Goal: Information Seeking & Learning: Learn about a topic

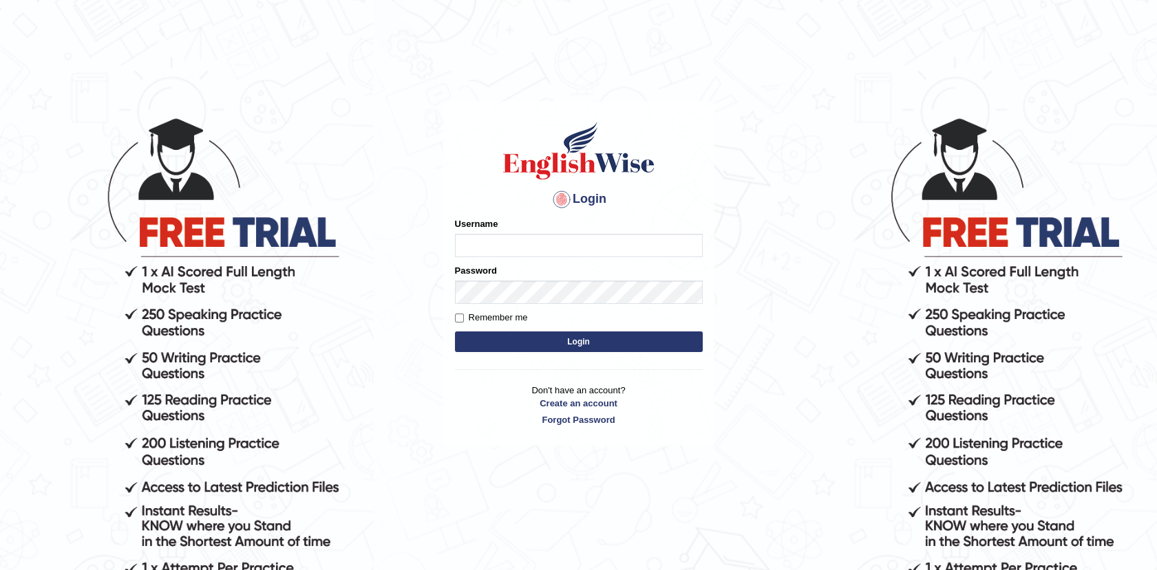
type input "Afreen11"
click at [578, 339] on button "Login" at bounding box center [579, 342] width 248 height 21
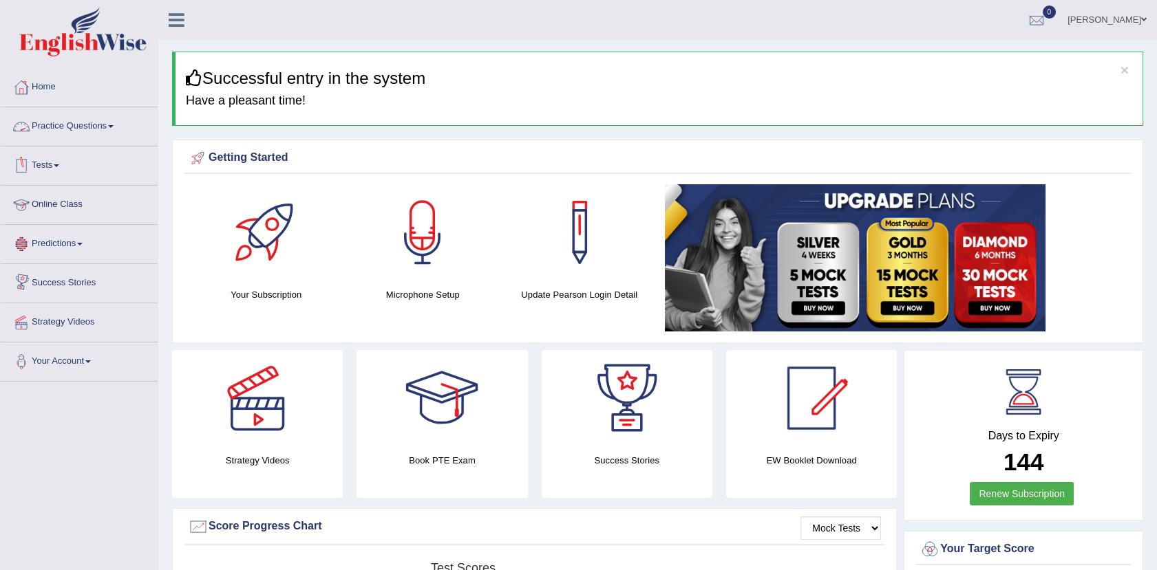
click at [76, 124] on link "Practice Questions" at bounding box center [79, 124] width 157 height 34
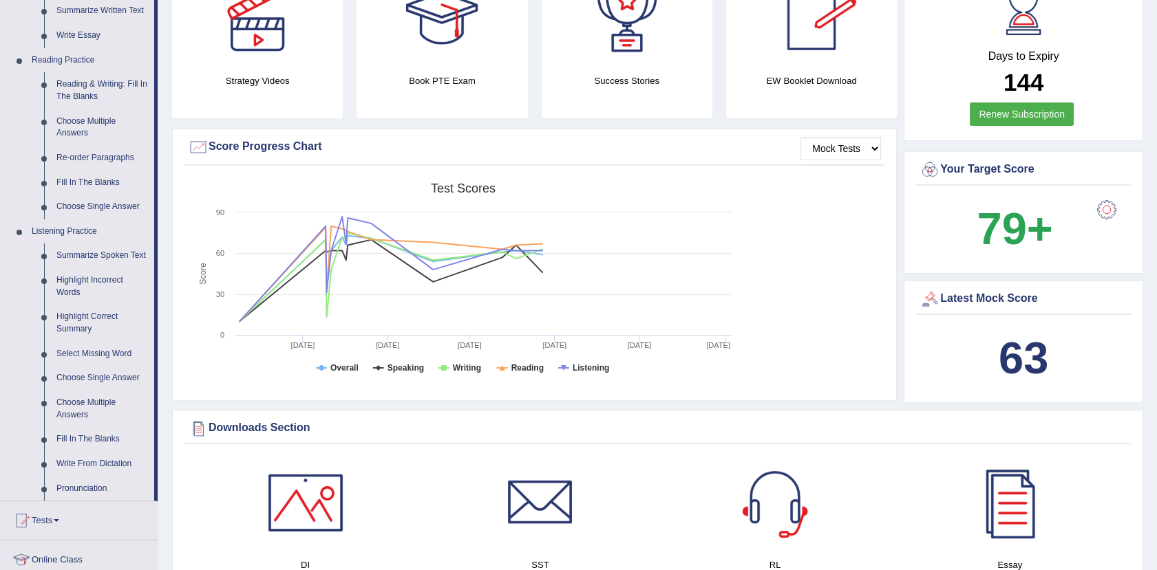
scroll to position [401, 0]
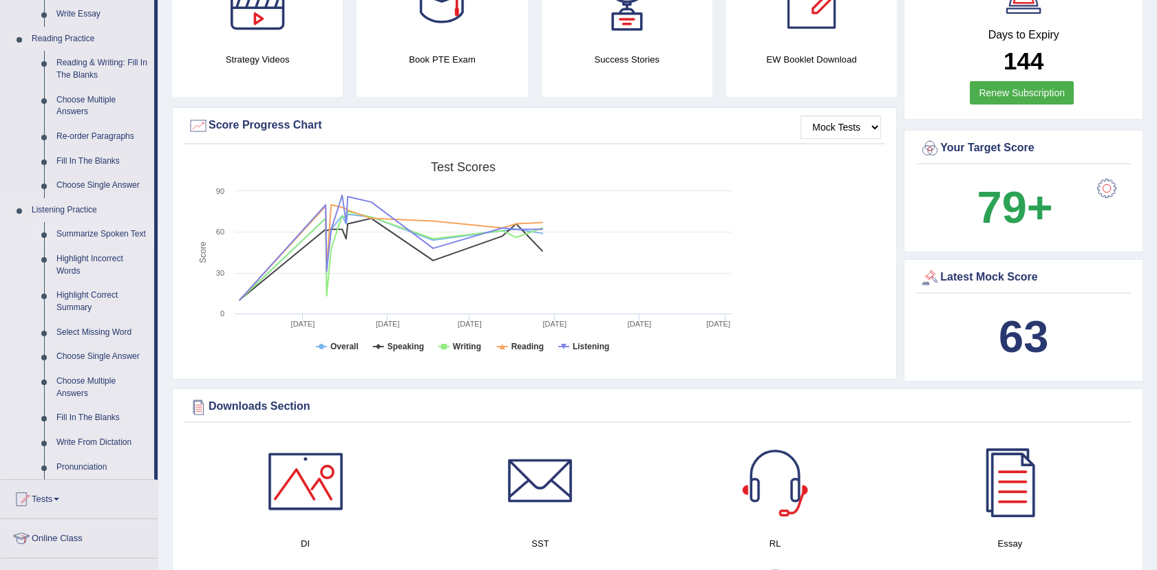
click at [115, 234] on link "Summarize Spoken Text" at bounding box center [102, 234] width 104 height 25
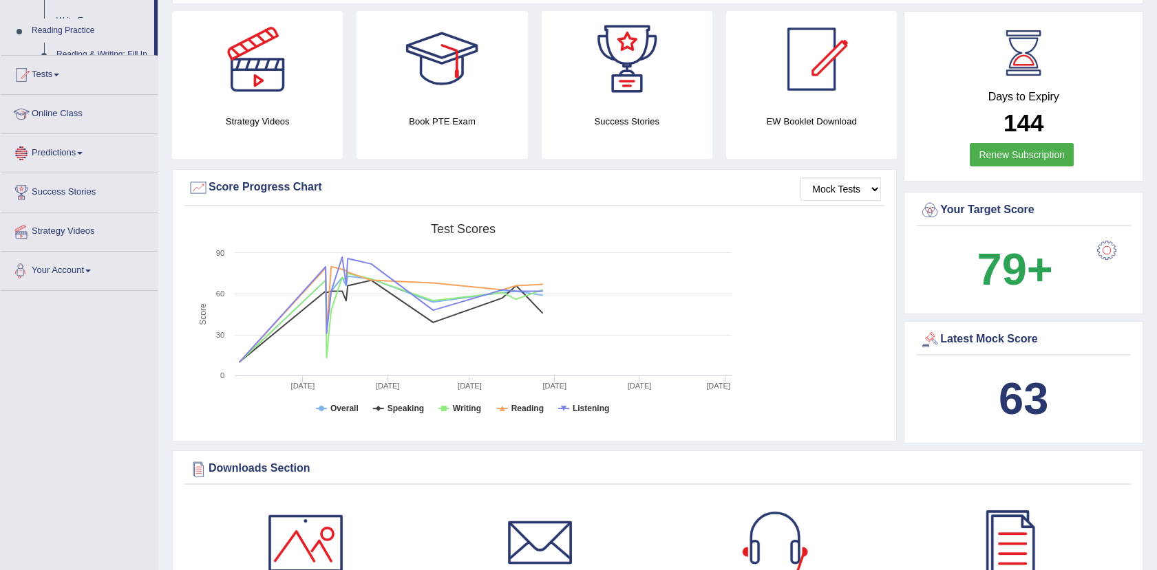
scroll to position [927, 0]
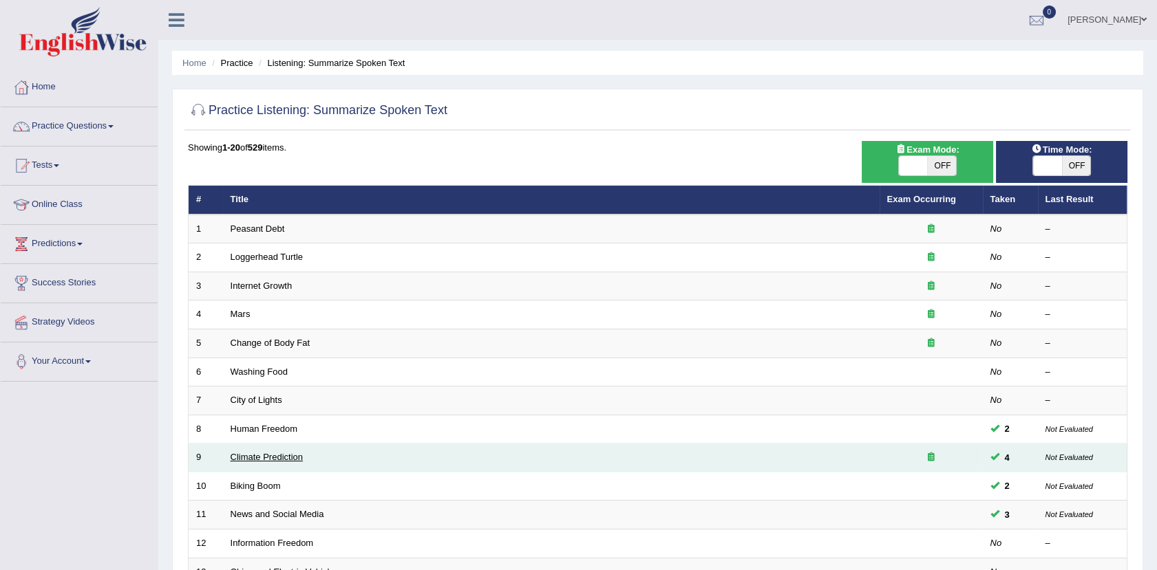
click at [281, 460] on link "Climate Prediction" at bounding box center [267, 457] width 73 height 10
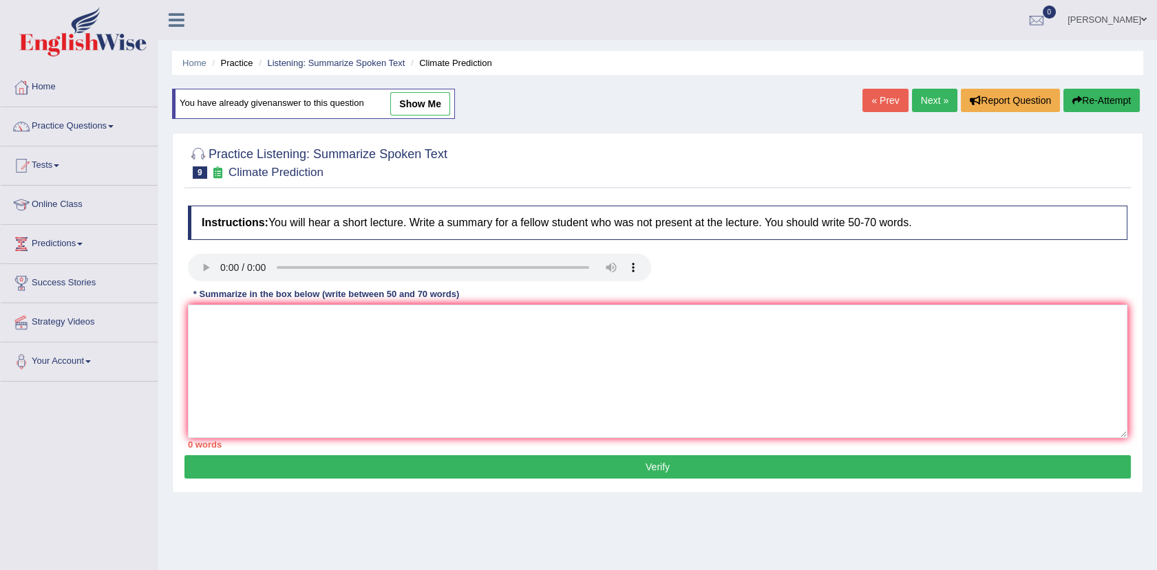
click at [422, 102] on link "show me" at bounding box center [420, 103] width 60 height 23
type textarea "The speaker provided a comprehensive overview of Global Warming, highlighting s…"
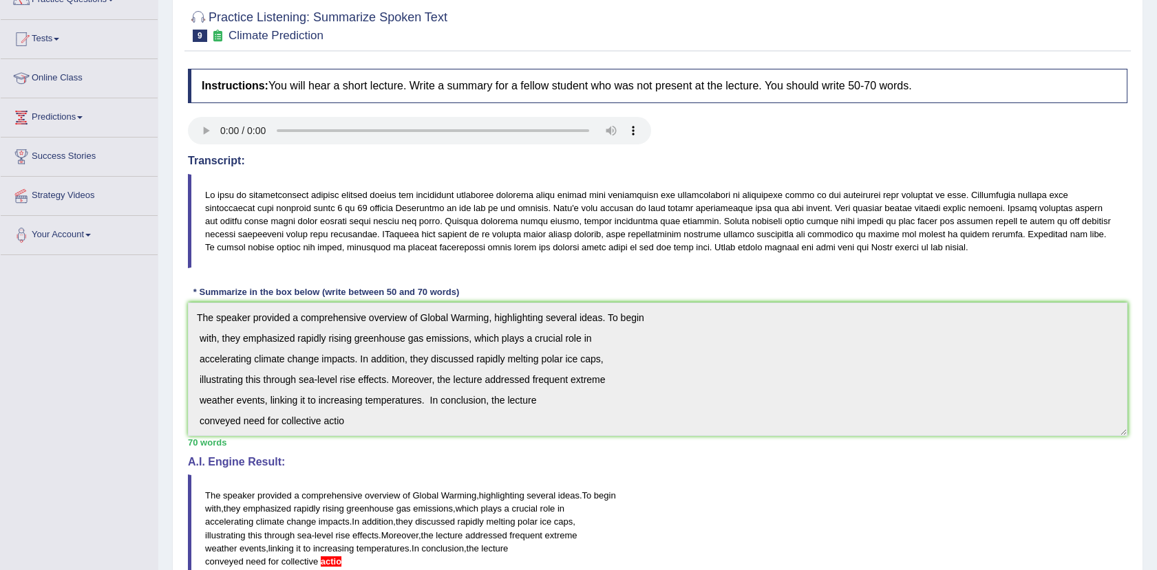
scroll to position [108, 0]
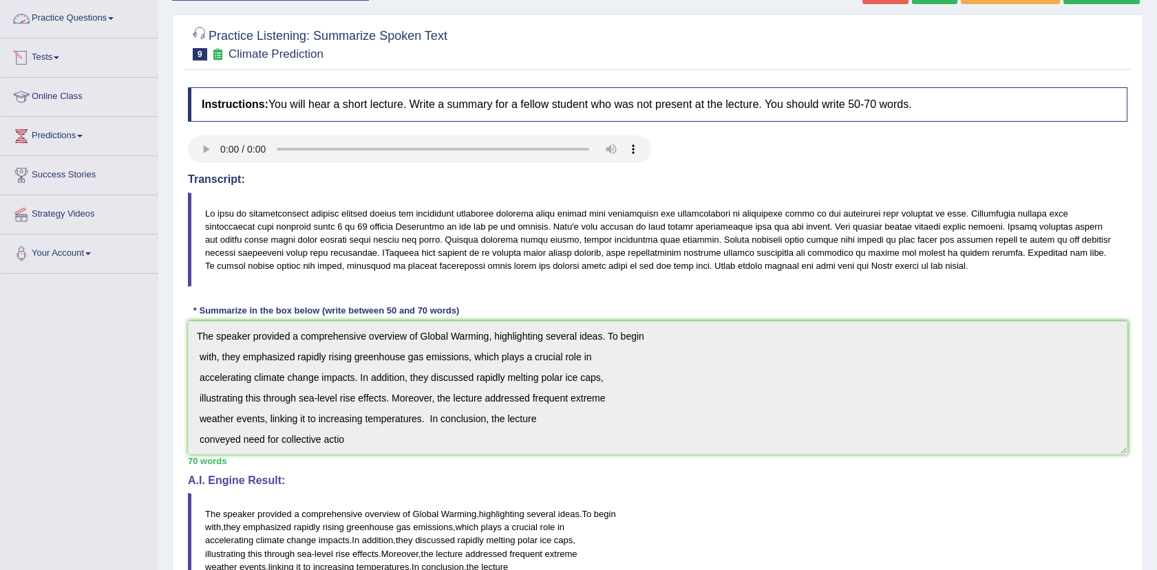
click at [86, 23] on link "Practice Questions" at bounding box center [79, 16] width 157 height 34
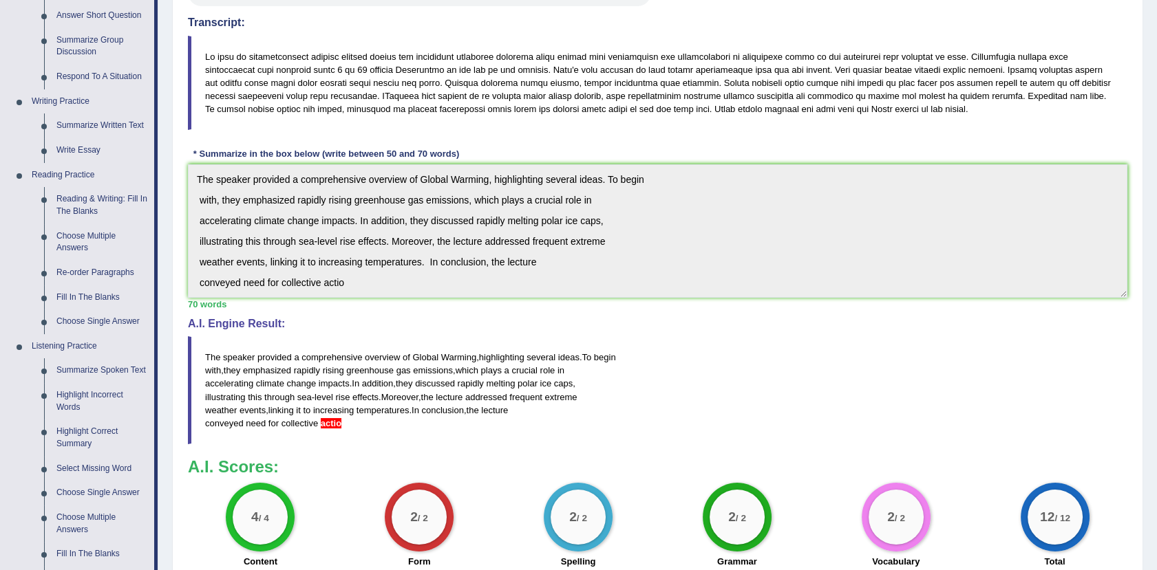
scroll to position [275, 0]
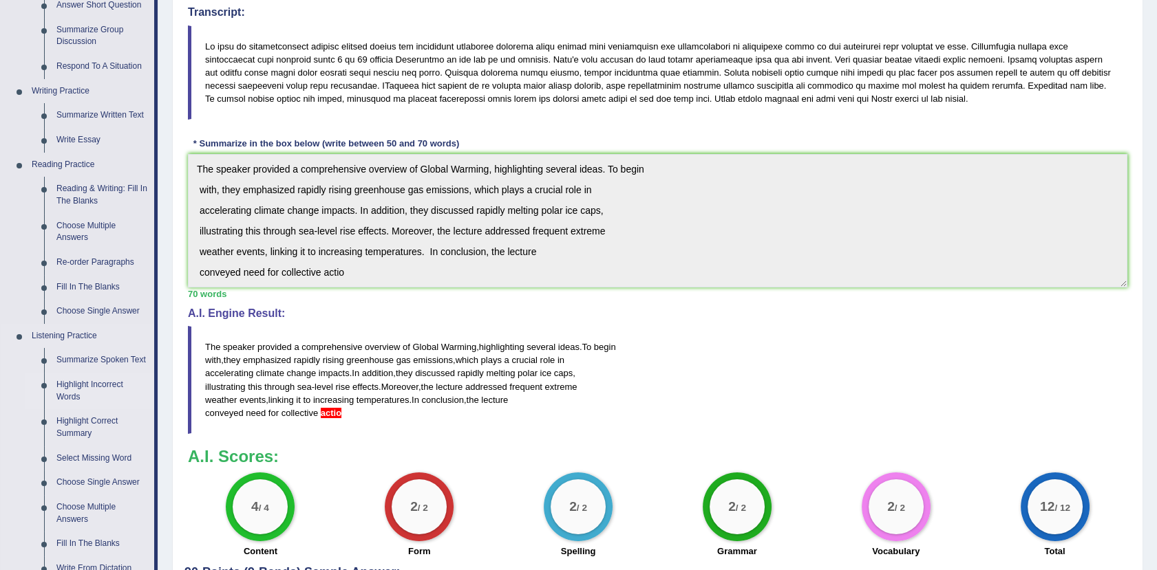
click at [83, 383] on link "Highlight Incorrect Words" at bounding box center [102, 391] width 104 height 36
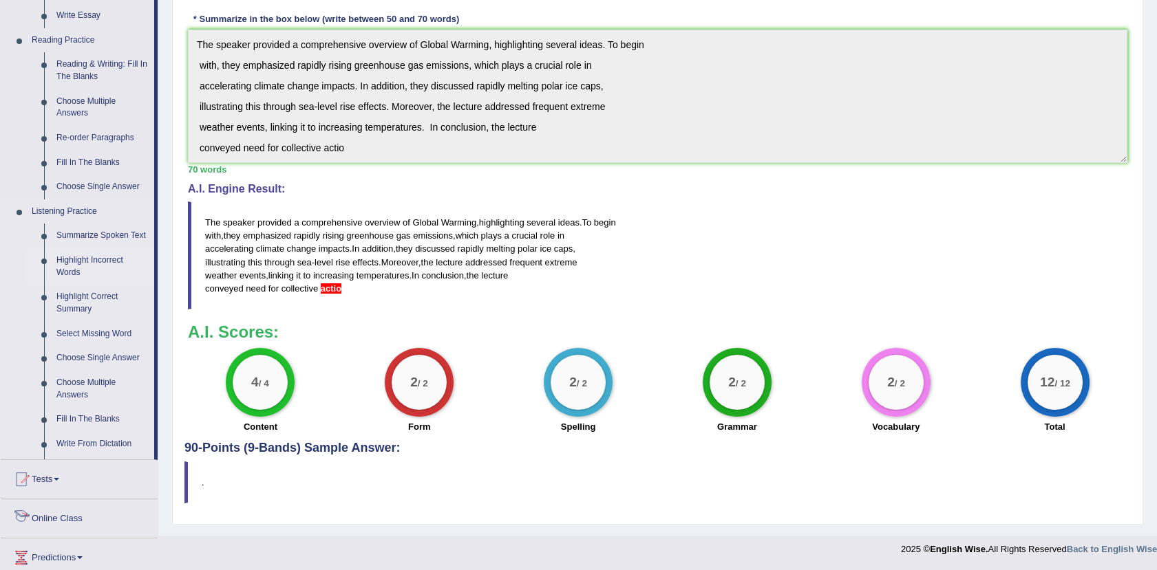
scroll to position [441, 0]
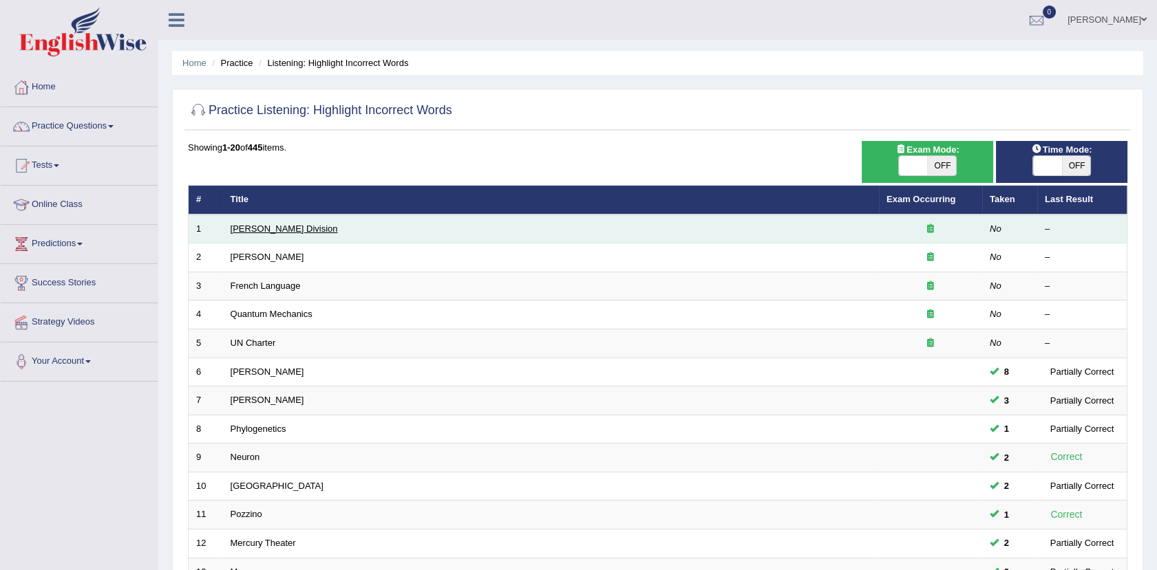
click at [253, 231] on link "[PERSON_NAME] Division" at bounding box center [284, 229] width 107 height 10
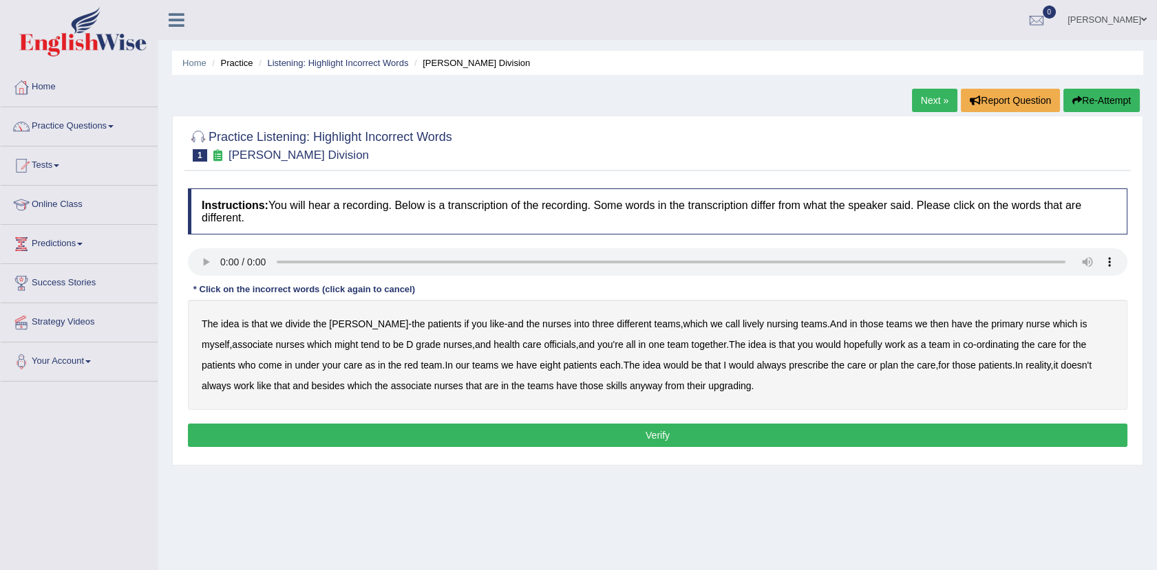
click at [1089, 100] on button "Re-Attempt" at bounding box center [1101, 100] width 76 height 23
click at [334, 347] on b "might" at bounding box center [345, 344] width 23 height 11
click at [708, 385] on b "upgrading" at bounding box center [729, 386] width 43 height 11
click at [630, 428] on button "Verify" at bounding box center [657, 435] width 939 height 23
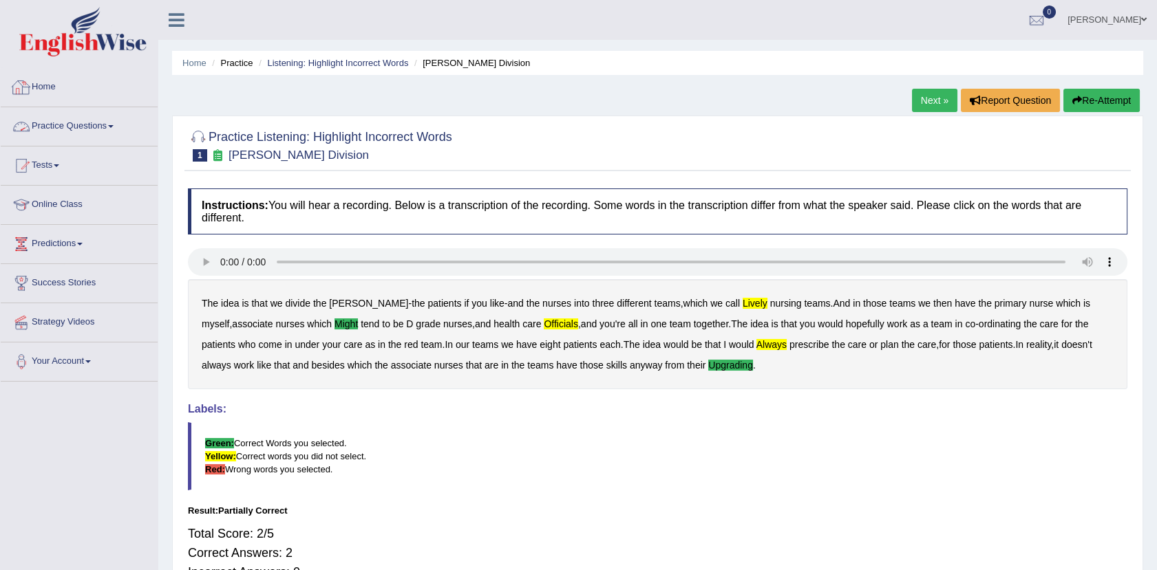
click at [83, 131] on link "Practice Questions" at bounding box center [79, 124] width 157 height 34
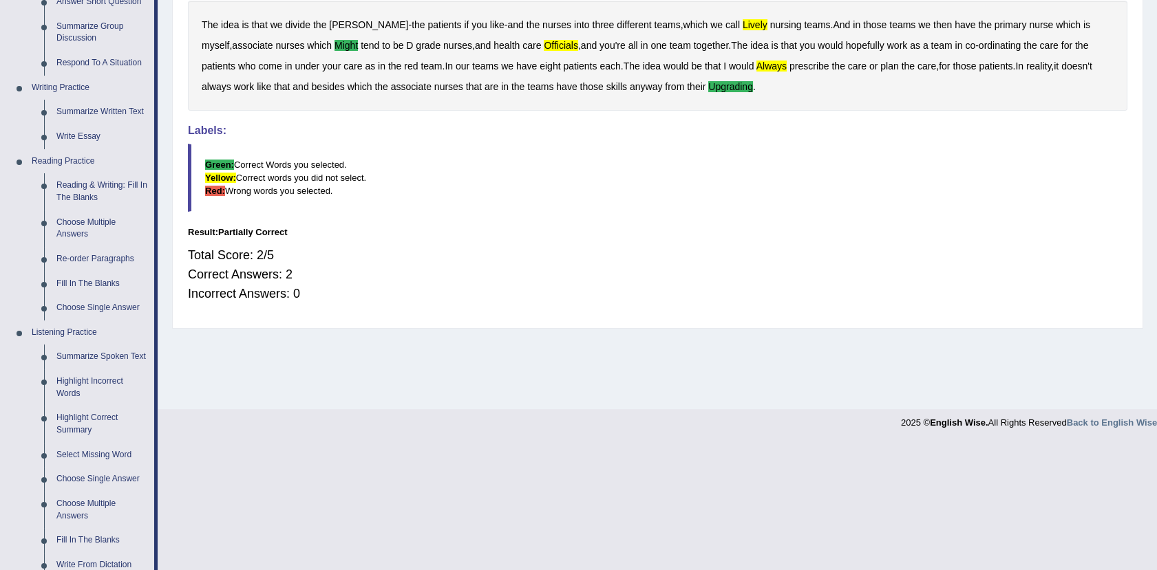
scroll to position [301, 0]
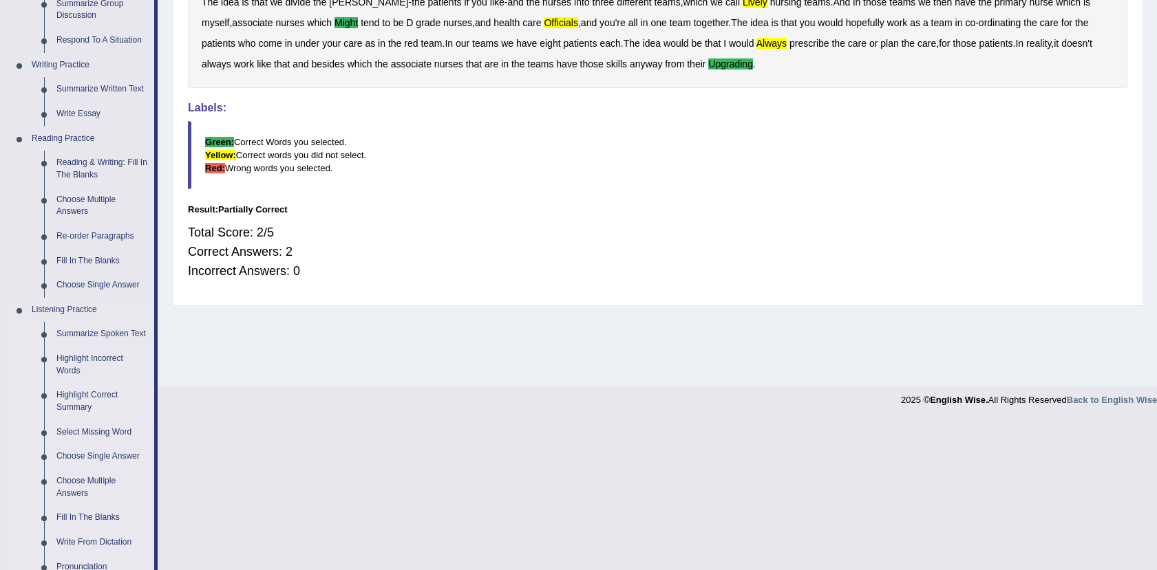
click at [65, 386] on link "Highlight Correct Summary" at bounding box center [102, 401] width 104 height 36
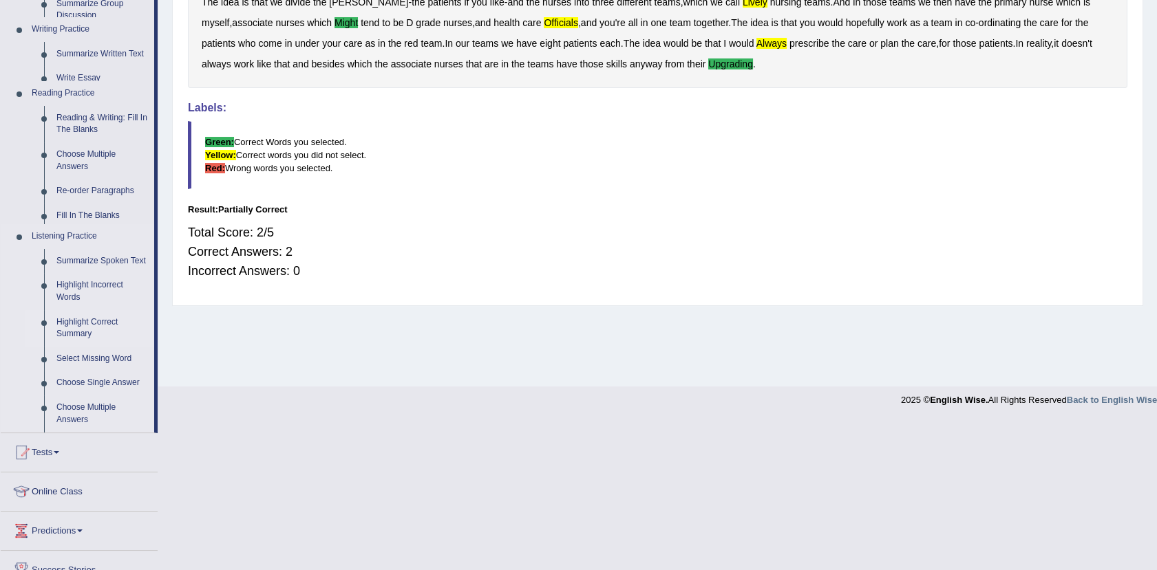
scroll to position [151, 0]
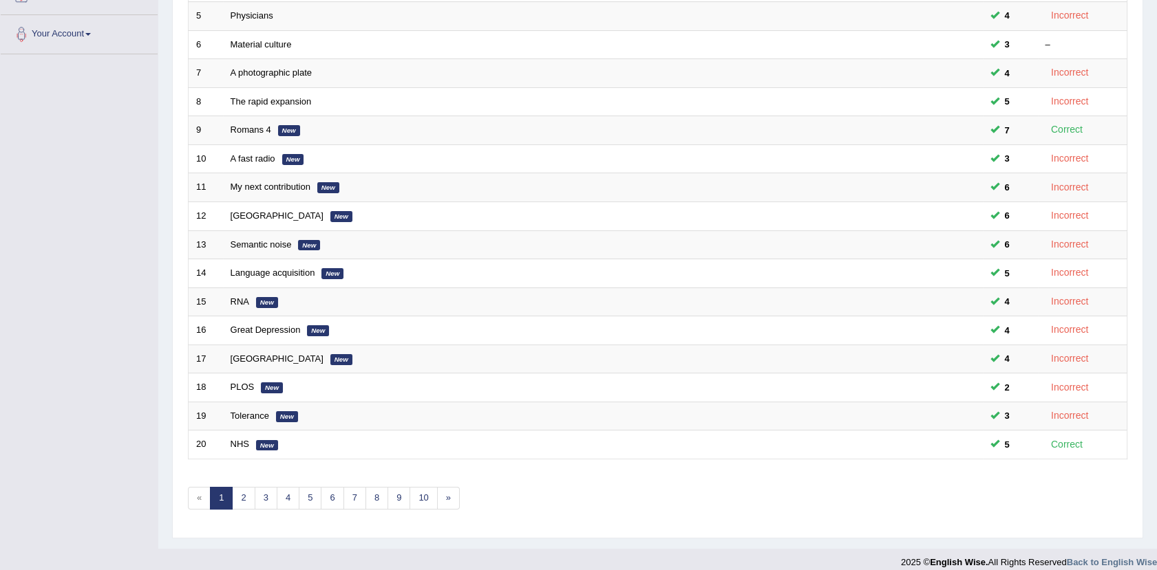
scroll to position [339, 0]
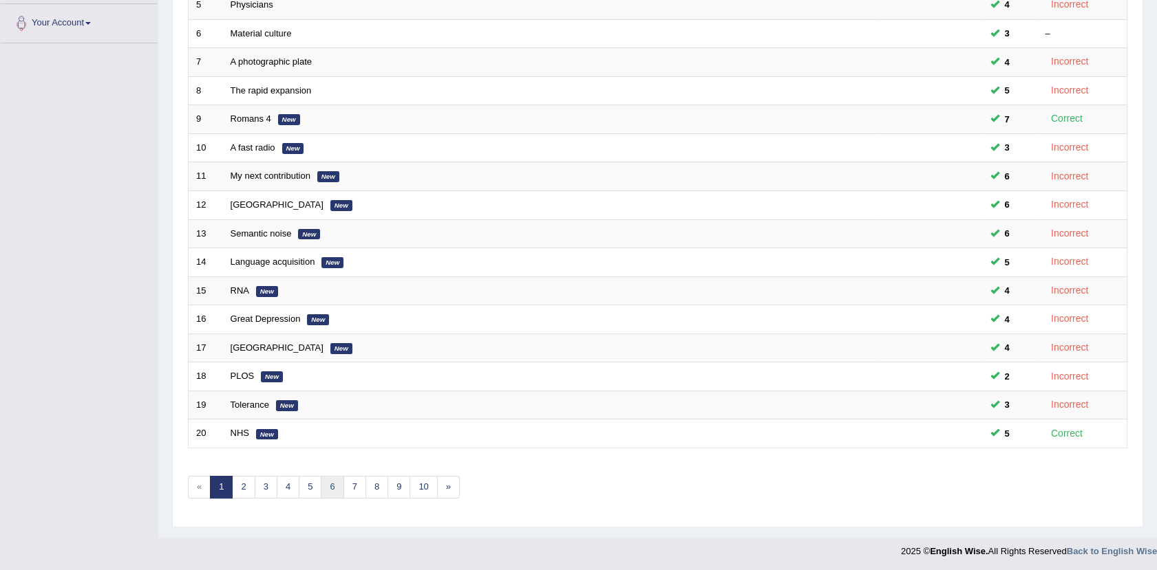
click at [323, 488] on link "6" at bounding box center [332, 487] width 23 height 23
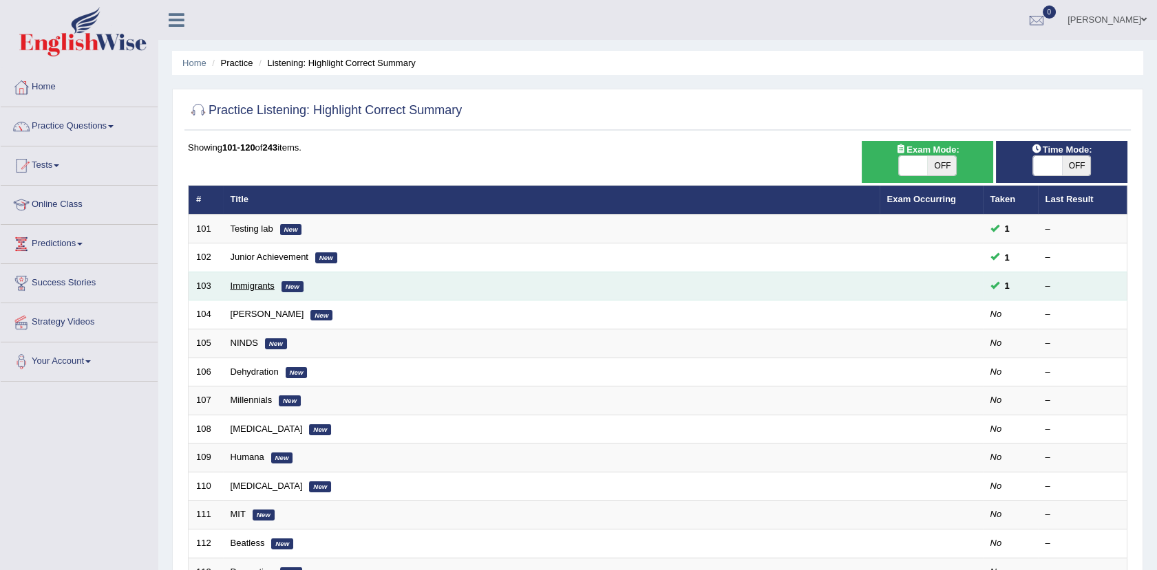
click at [248, 281] on link "Immigrants" at bounding box center [253, 286] width 44 height 10
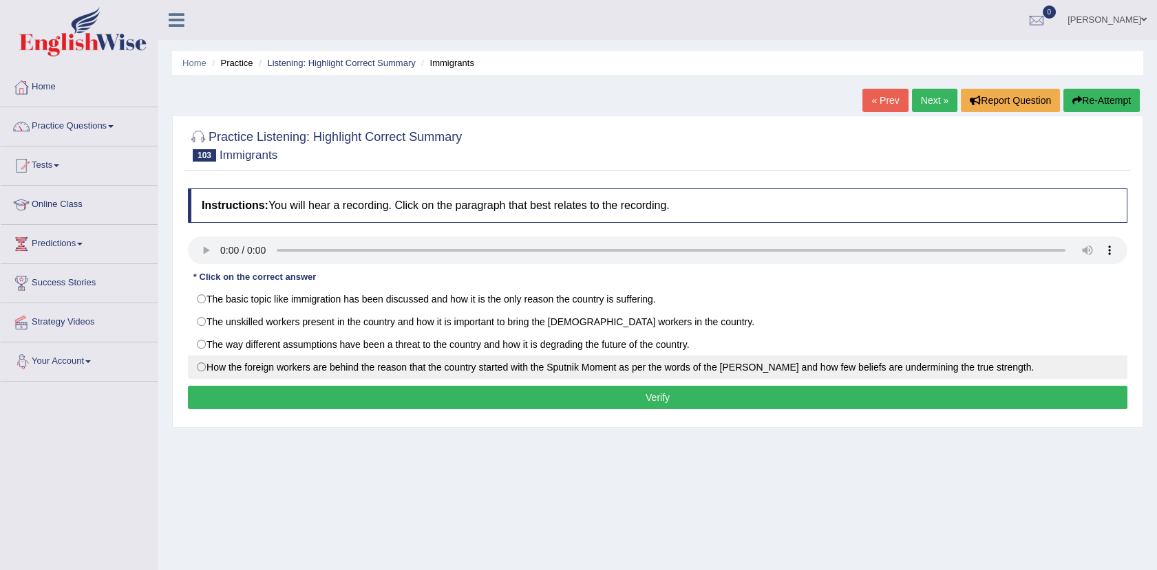
click at [224, 363] on label "How the foreign workers are behind the reason that the country started with the…" at bounding box center [657, 367] width 939 height 23
radio input "true"
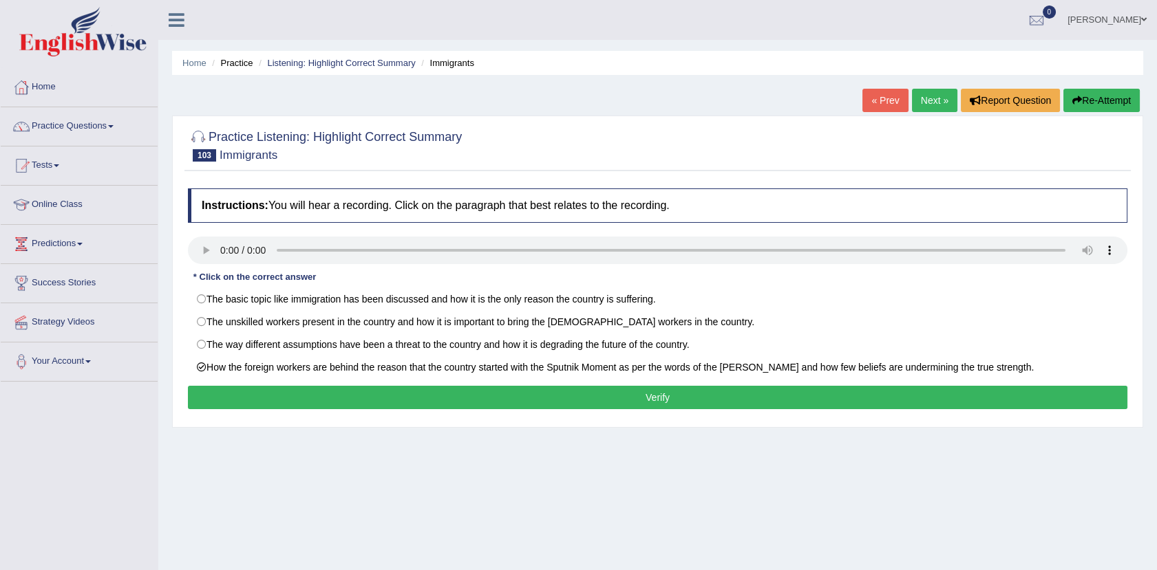
click at [291, 396] on button "Verify" at bounding box center [657, 397] width 939 height 23
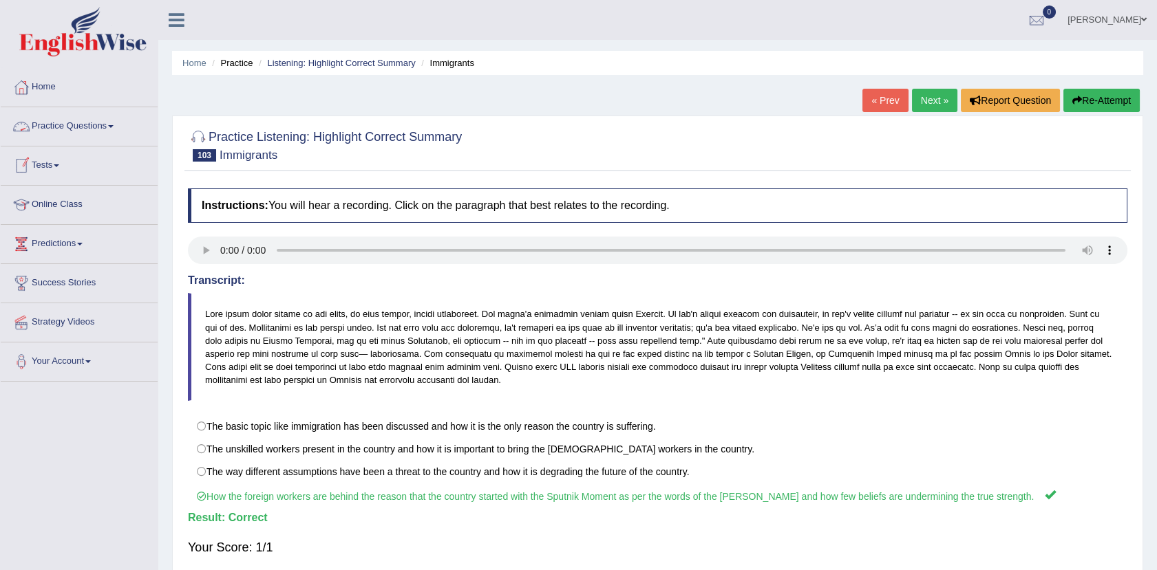
click at [110, 125] on link "Practice Questions" at bounding box center [79, 124] width 157 height 34
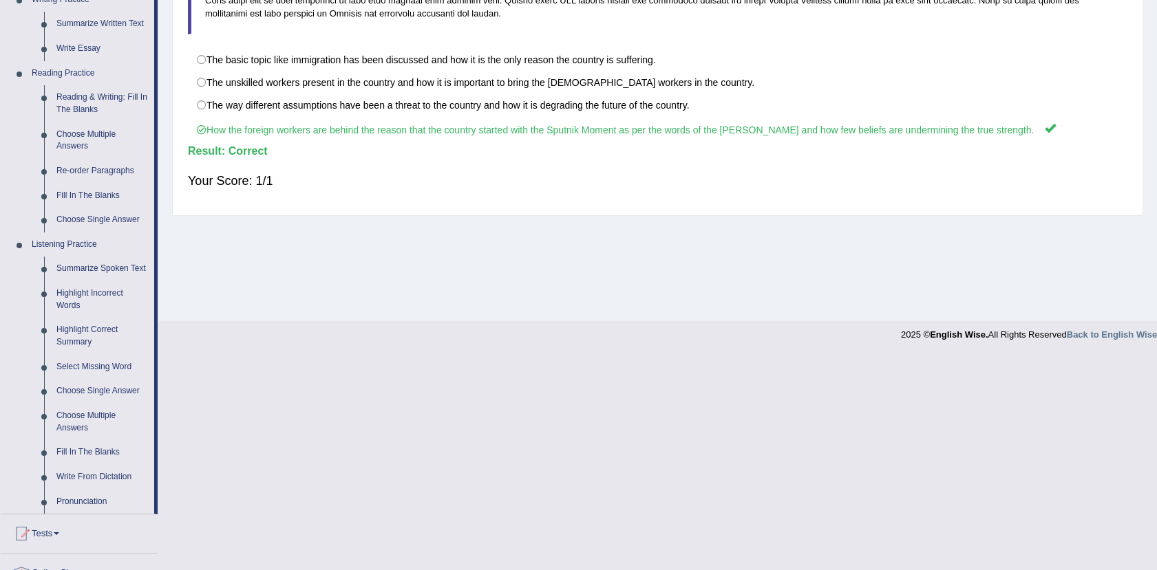
scroll to position [373, 0]
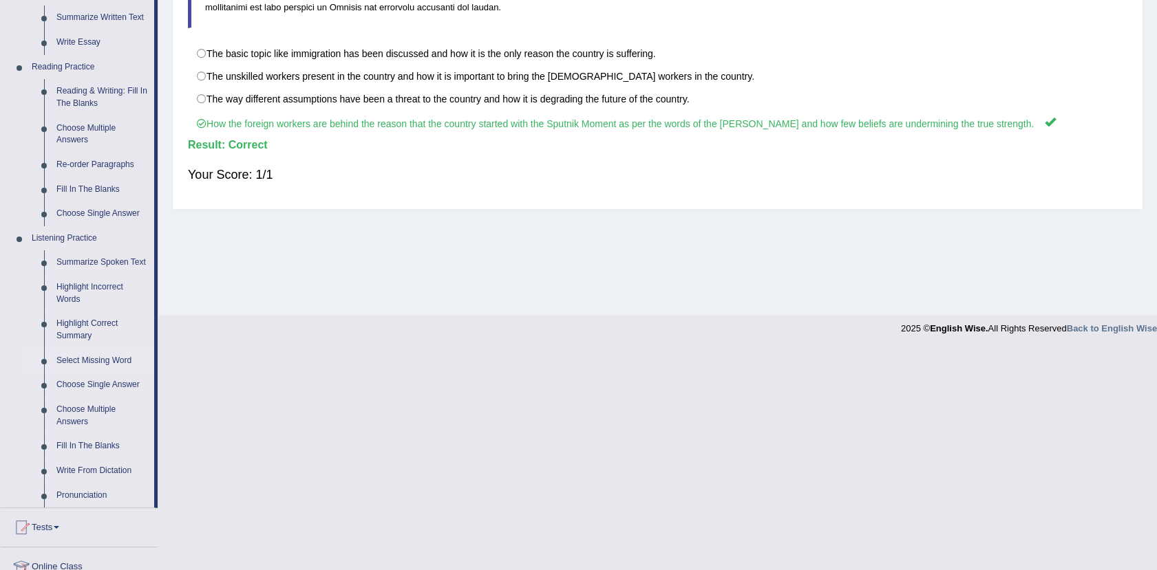
click at [88, 361] on link "Select Missing Word" at bounding box center [102, 361] width 104 height 25
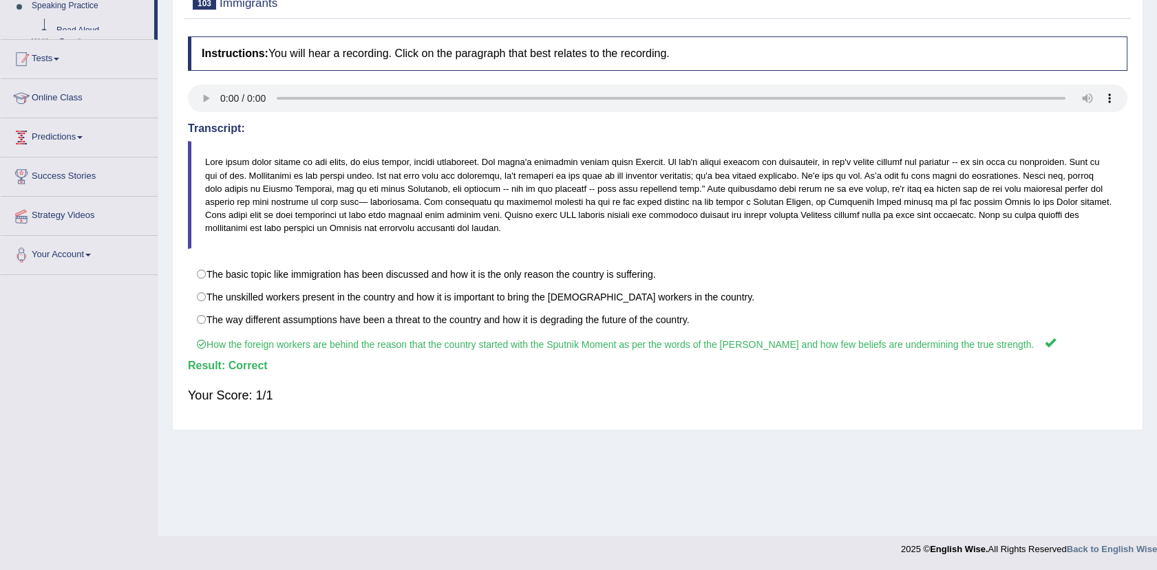
scroll to position [151, 0]
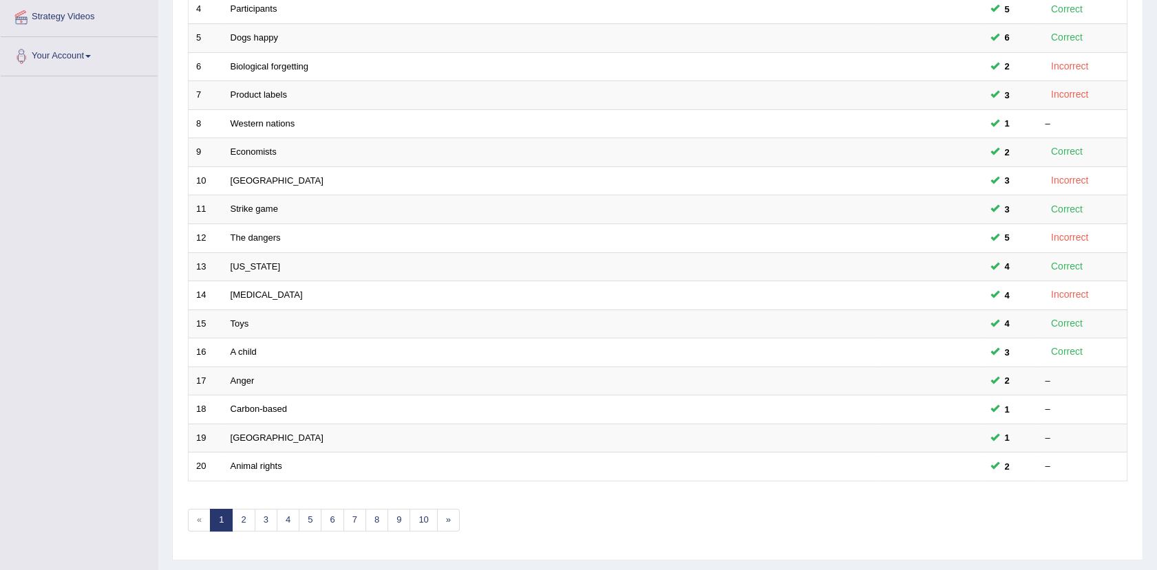
scroll to position [339, 0]
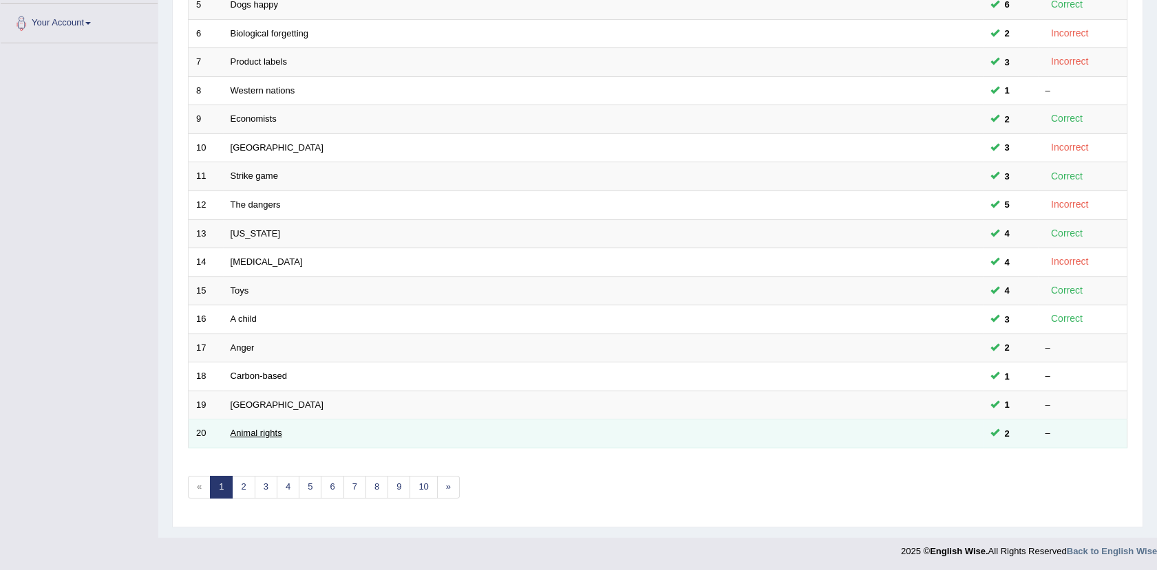
click at [281, 431] on link "Animal rights" at bounding box center [257, 433] width 52 height 10
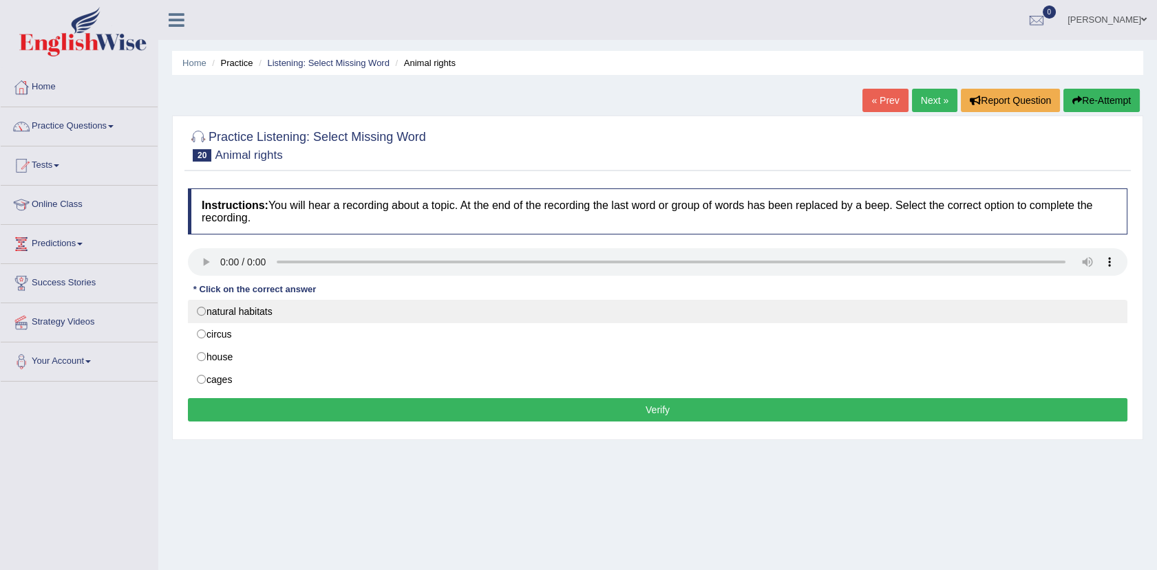
click at [242, 319] on div "natural habitats circus house cages" at bounding box center [657, 346] width 939 height 92
click at [242, 319] on label "natural habitats" at bounding box center [657, 311] width 939 height 23
radio input "true"
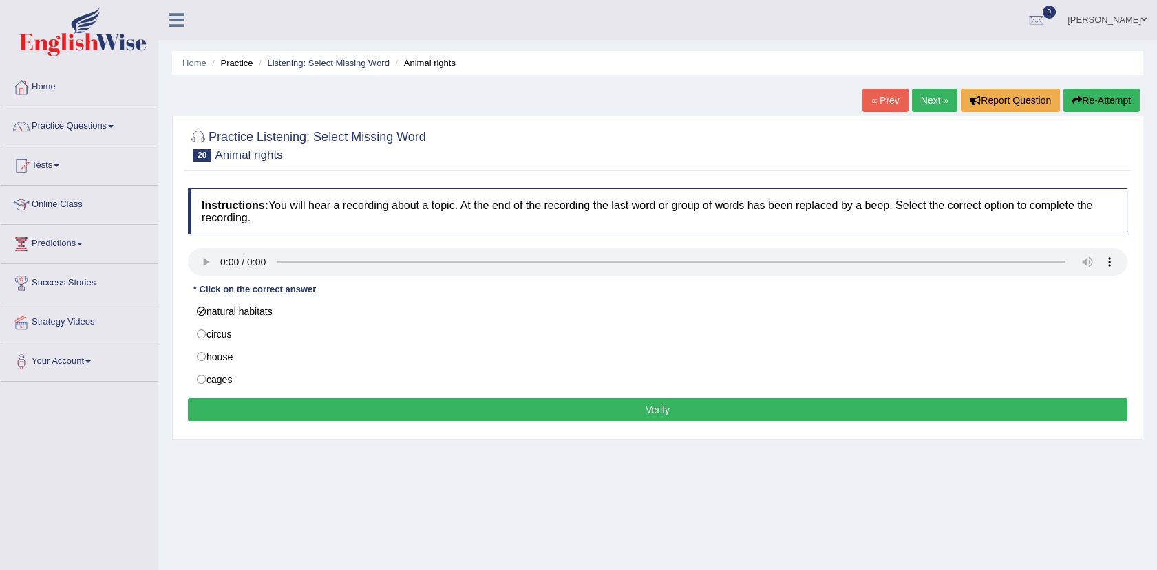
click at [339, 410] on button "Verify" at bounding box center [657, 409] width 939 height 23
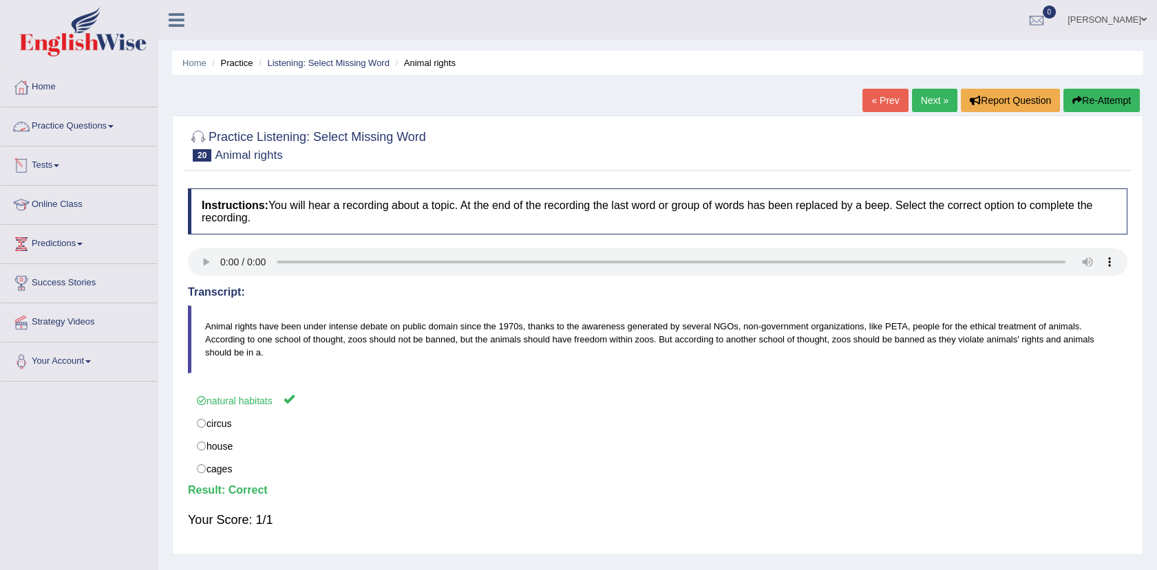
click at [116, 119] on link "Practice Questions" at bounding box center [79, 124] width 157 height 34
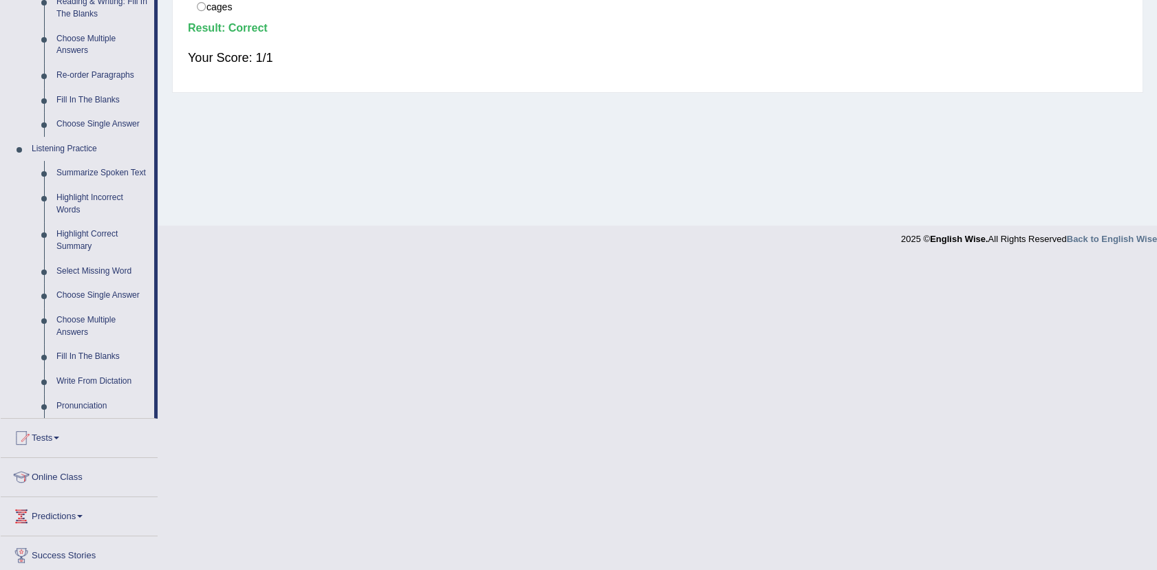
scroll to position [546, 0]
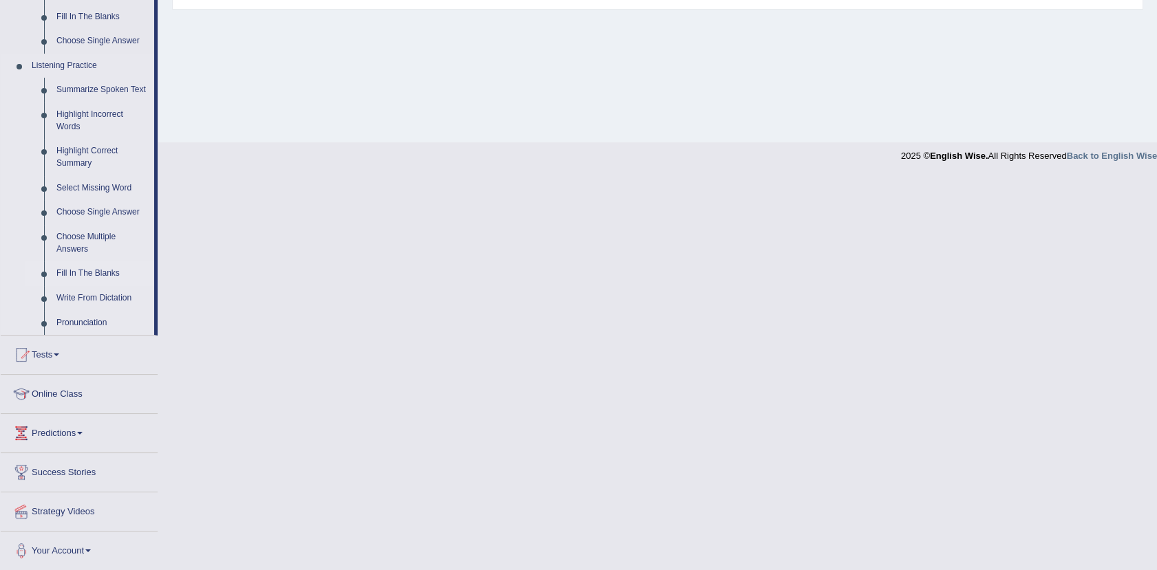
click at [78, 270] on link "Fill In The Blanks" at bounding box center [102, 273] width 104 height 25
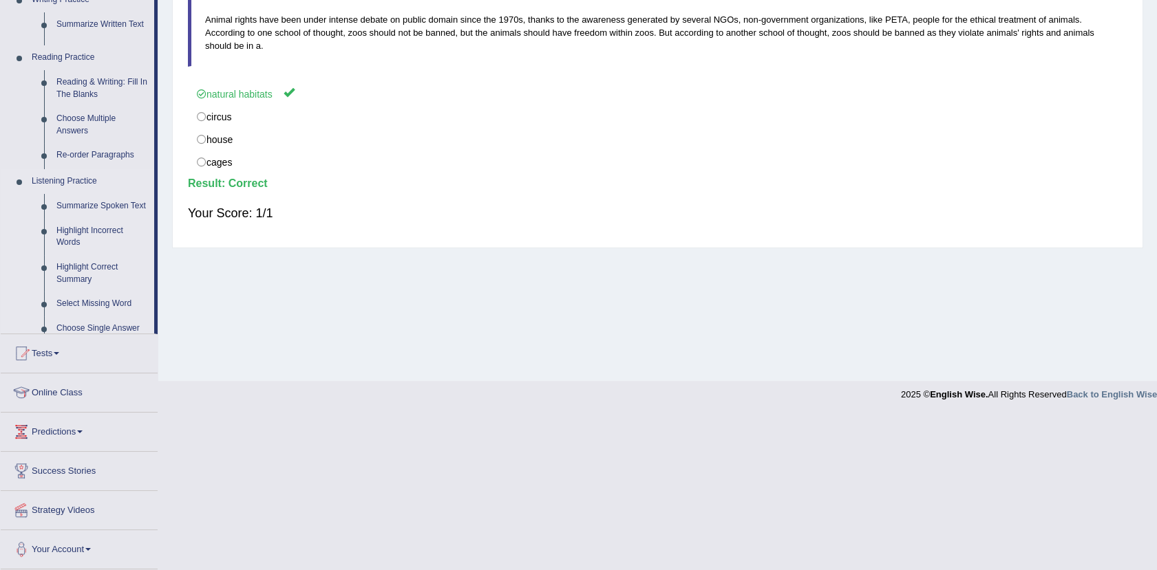
scroll to position [151, 0]
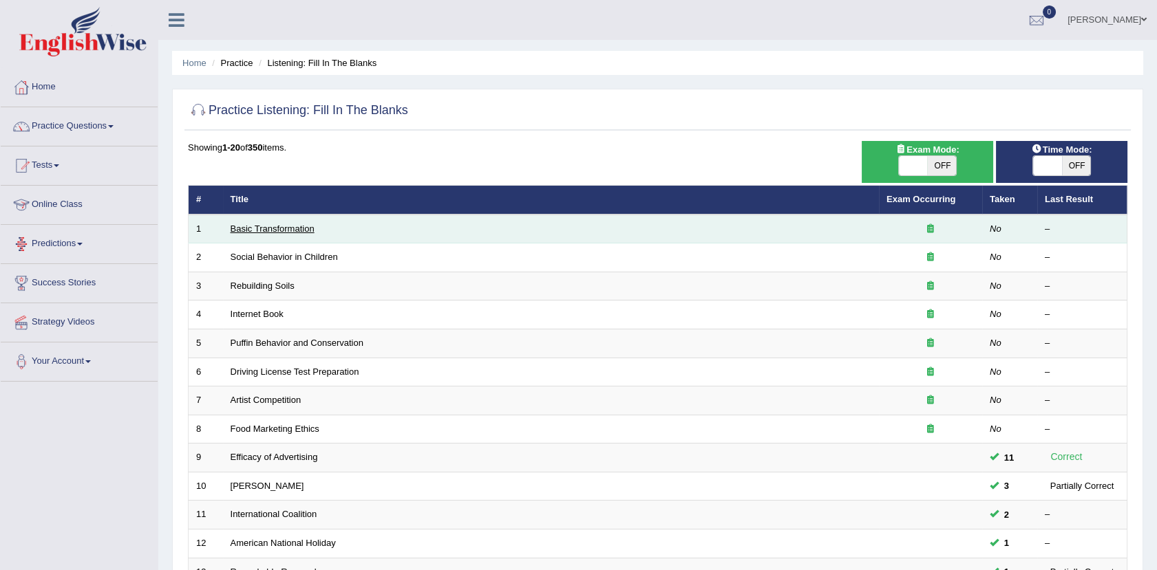
click at [250, 228] on link "Basic Transformation" at bounding box center [273, 229] width 84 height 10
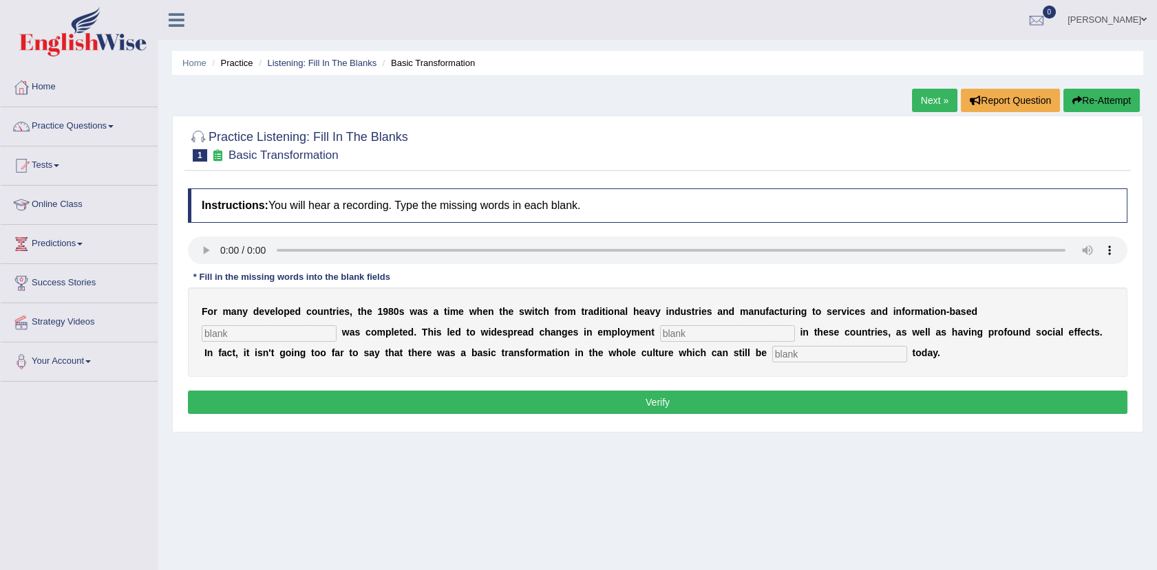
click at [336, 325] on input "text" at bounding box center [269, 333] width 135 height 17
click at [336, 325] on input "atn" at bounding box center [269, 333] width 135 height 17
type input "a"
type input "etpse"
click at [660, 330] on input "text" at bounding box center [727, 333] width 135 height 17
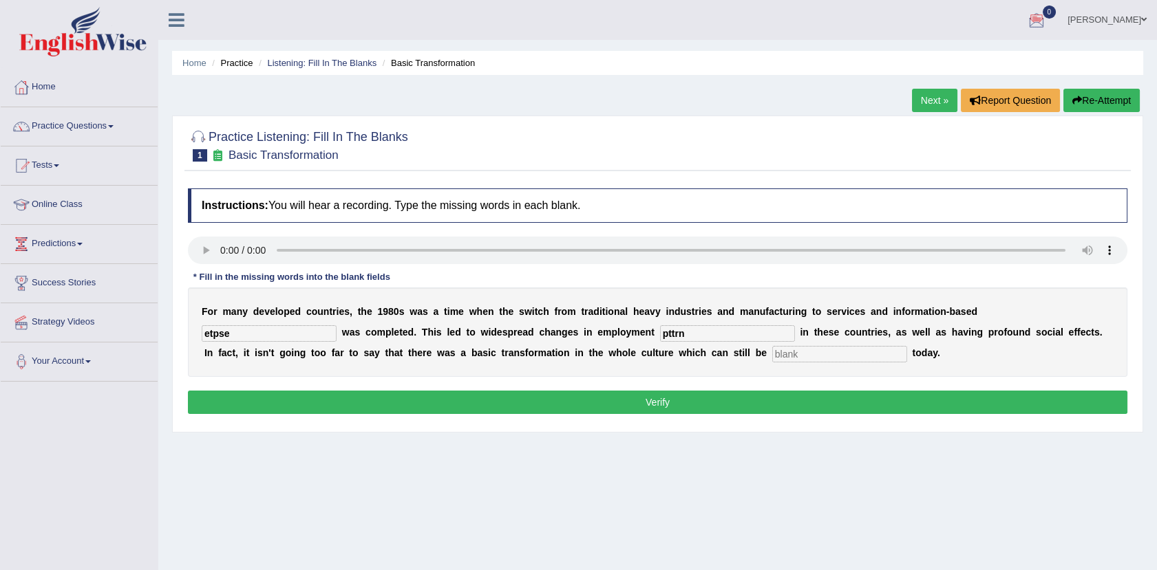
type input "pttrn"
click at [772, 350] on input "text" at bounding box center [839, 354] width 135 height 17
type input "observed"
click at [660, 330] on input "pttrn" at bounding box center [727, 333] width 135 height 17
type input "pattern"
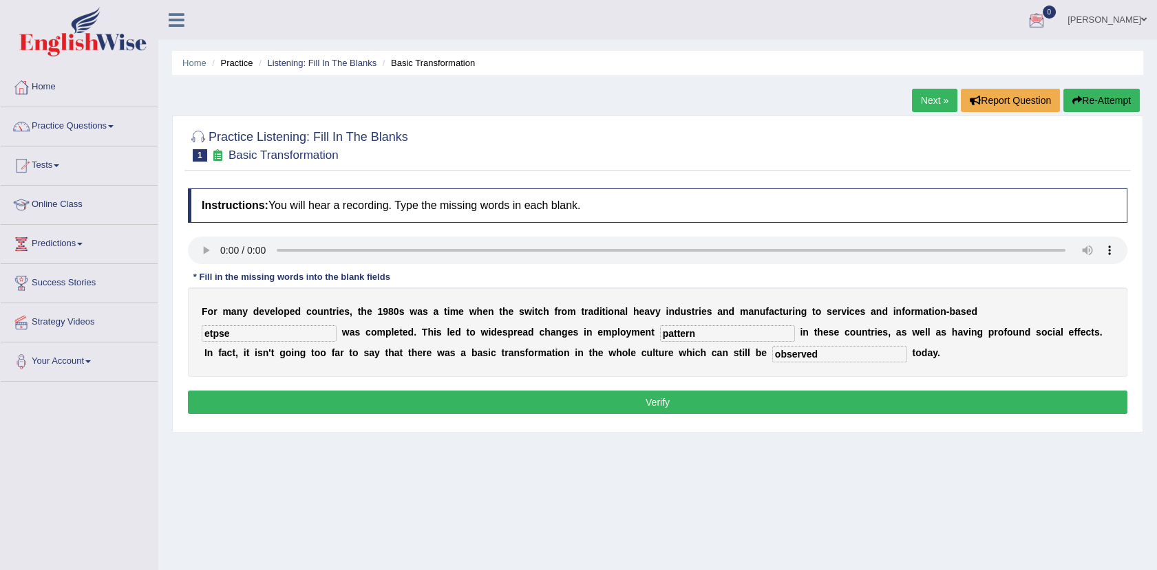
click at [336, 325] on input "etpse" at bounding box center [269, 333] width 135 height 17
type input "enterprise"
click at [660, 340] on input "pattern" at bounding box center [727, 333] width 135 height 17
type input "patterns"
click at [666, 400] on button "Verify" at bounding box center [657, 402] width 939 height 23
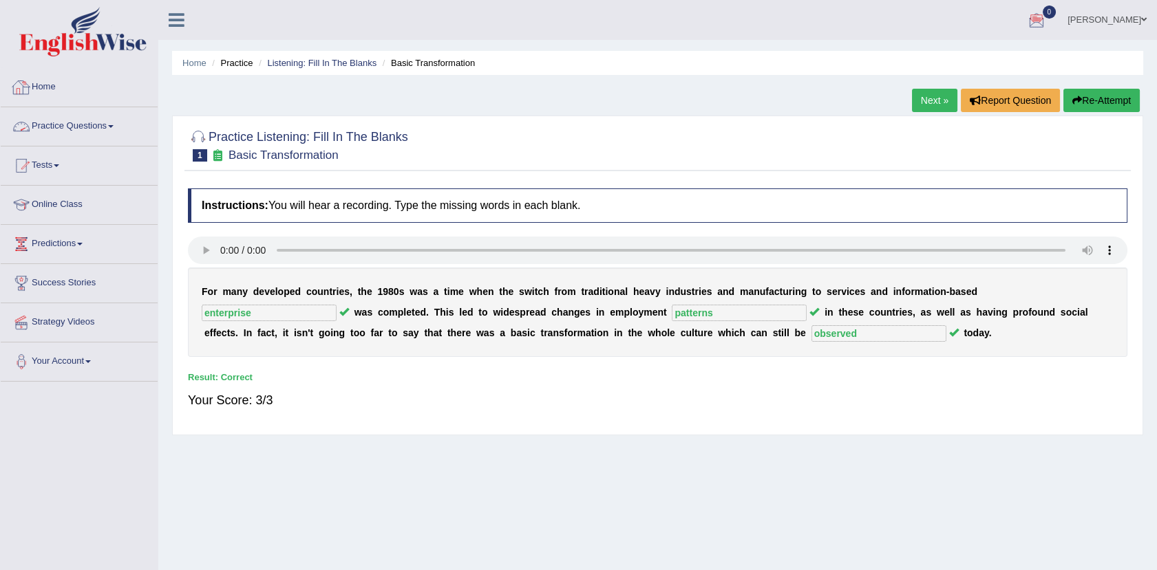
click at [88, 123] on link "Practice Questions" at bounding box center [79, 124] width 157 height 34
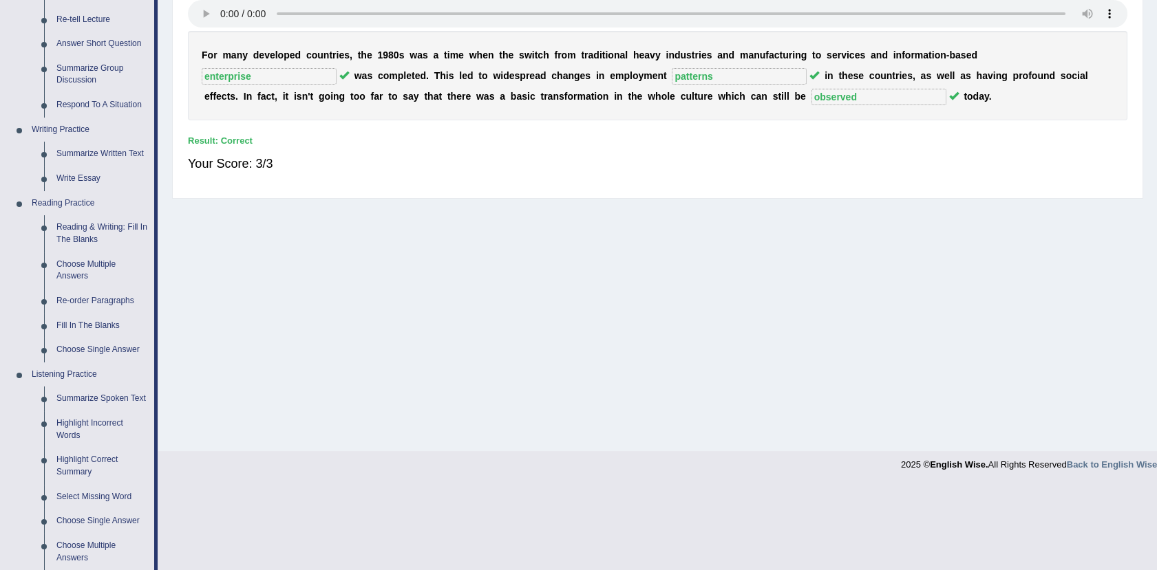
scroll to position [546, 0]
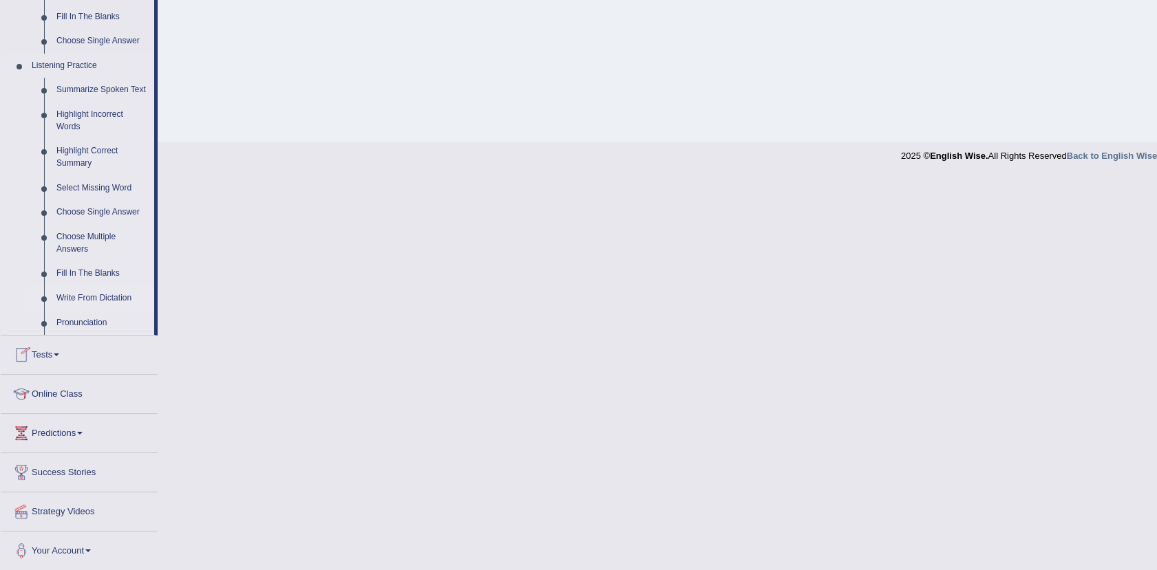
click at [116, 298] on link "Write From Dictation" at bounding box center [102, 298] width 104 height 25
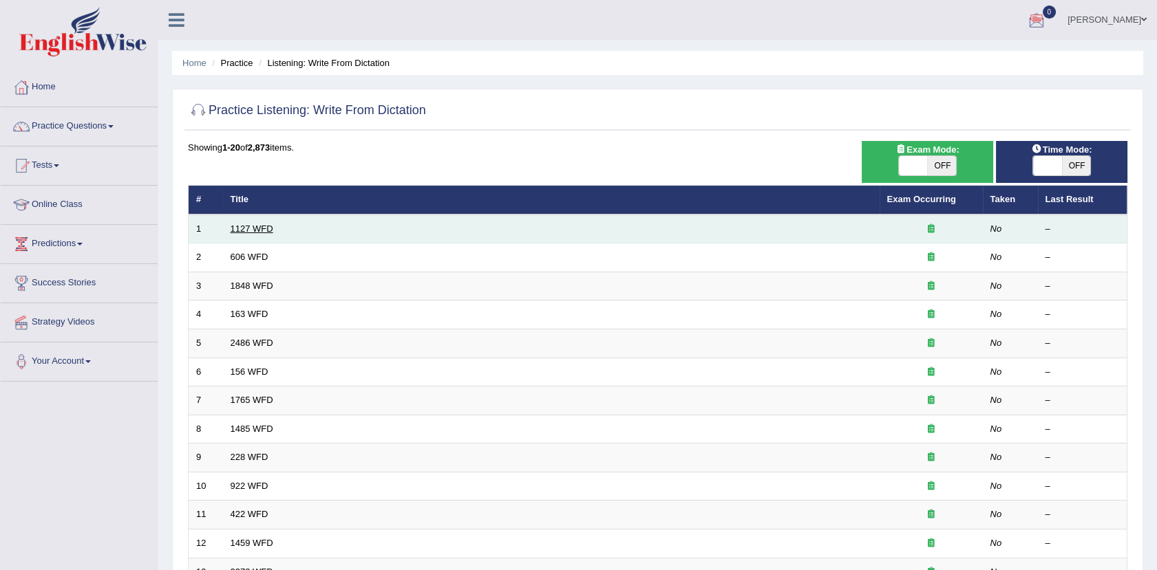
click at [244, 232] on link "1127 WFD" at bounding box center [252, 229] width 43 height 10
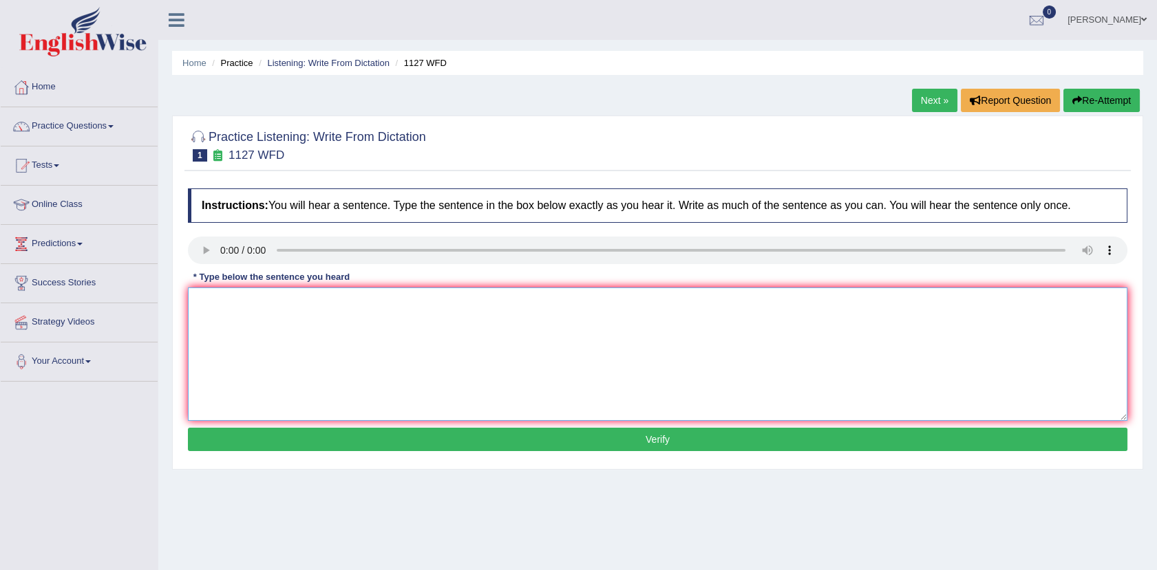
click at [215, 317] on textarea at bounding box center [657, 354] width 939 height 133
click at [256, 306] on textarea "auisrimp" at bounding box center [657, 354] width 939 height 133
drag, startPoint x: 238, startPoint y: 301, endPoint x: 189, endPoint y: 303, distance: 49.6
click at [189, 303] on textarea "auisrimp A university degree is a requirement in to many degrees courses" at bounding box center [657, 354] width 939 height 133
click at [351, 323] on textarea "A university degree is a requirement in to many degrees courses" at bounding box center [657, 354] width 939 height 133
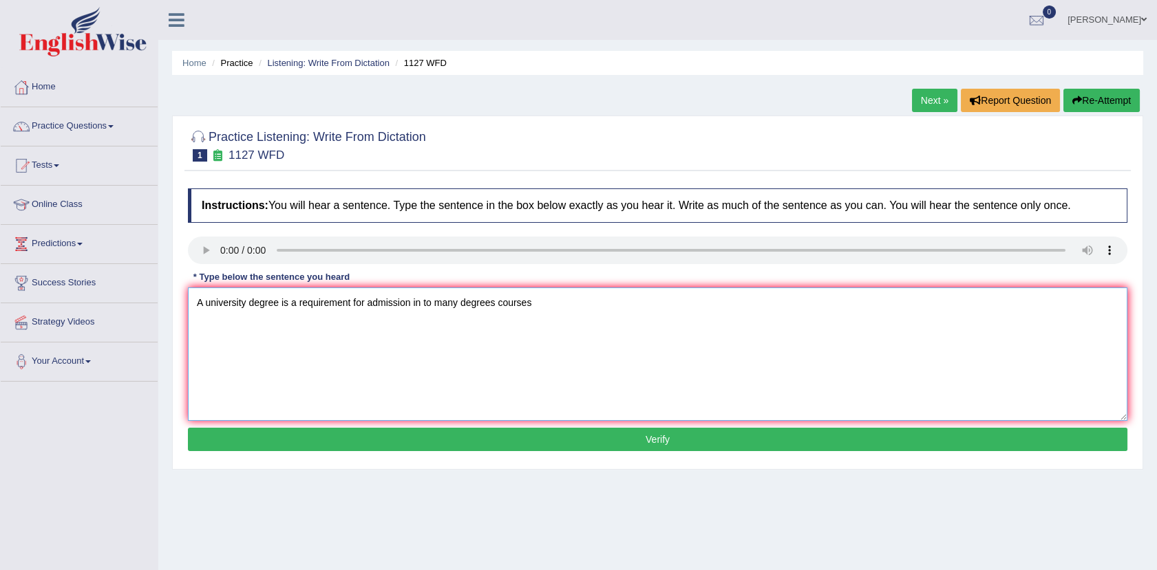
click at [422, 327] on textarea "A university degree is a requirement for admission in to many degrees courses" at bounding box center [657, 354] width 939 height 133
click at [489, 325] on textarea "A university degree is a requirement for admission into many degrees courses" at bounding box center [657, 354] width 939 height 133
click at [491, 327] on textarea "A university degree is a requirement for admission into many degrees courses" at bounding box center [657, 354] width 939 height 133
click at [561, 326] on textarea "A university degree is a requirement for admission into many degrees degree cou…" at bounding box center [657, 354] width 939 height 133
type textarea "A university degree is a requirement for admission into many degrees degree cou…"
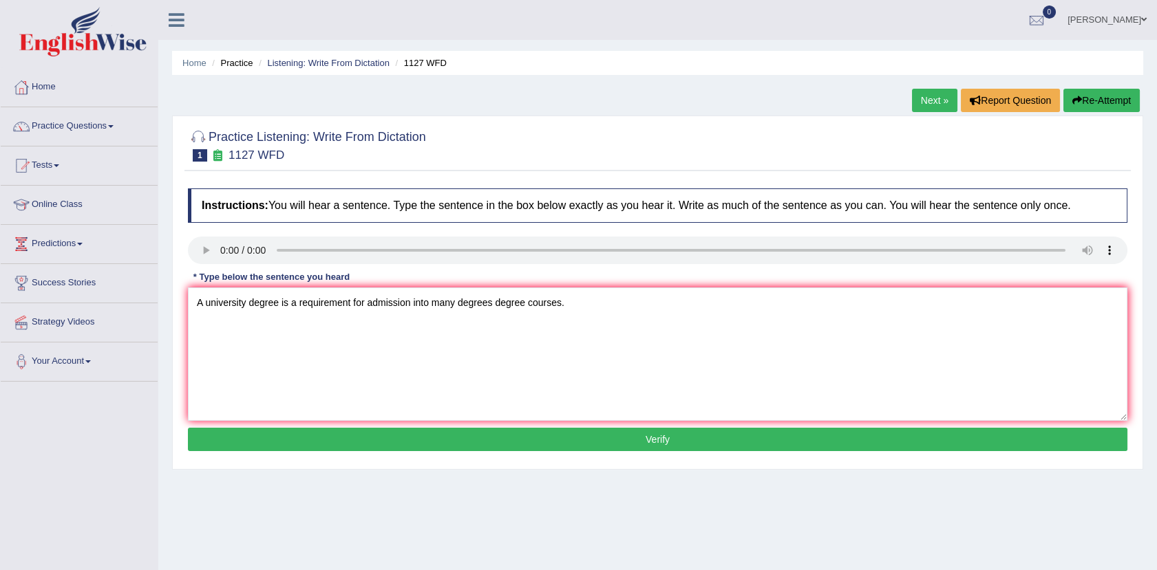
click at [584, 438] on button "Verify" at bounding box center [657, 439] width 939 height 23
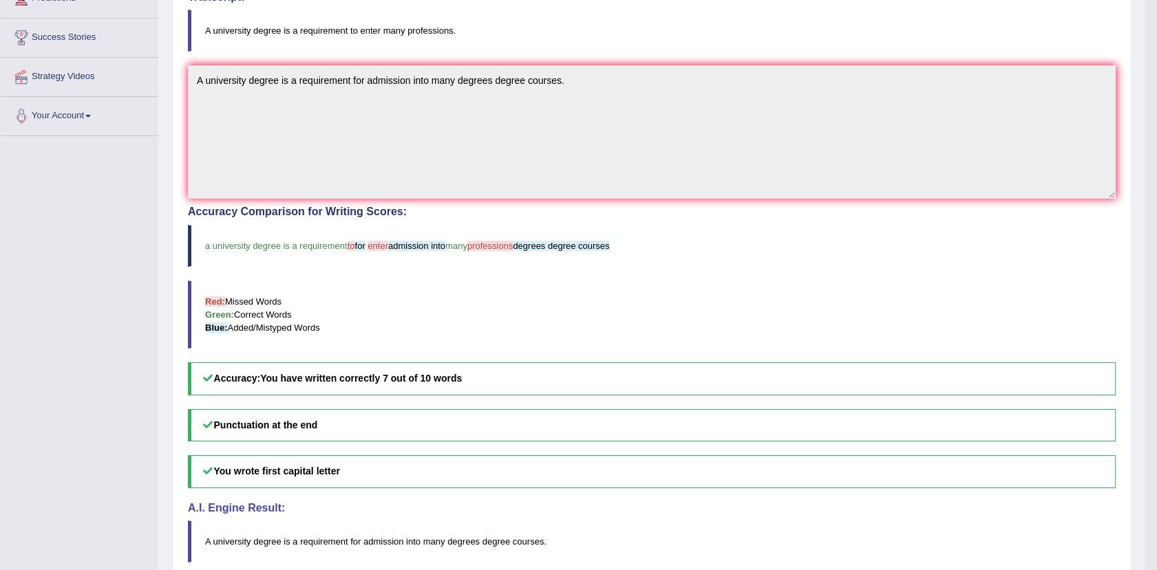
scroll to position [258, 0]
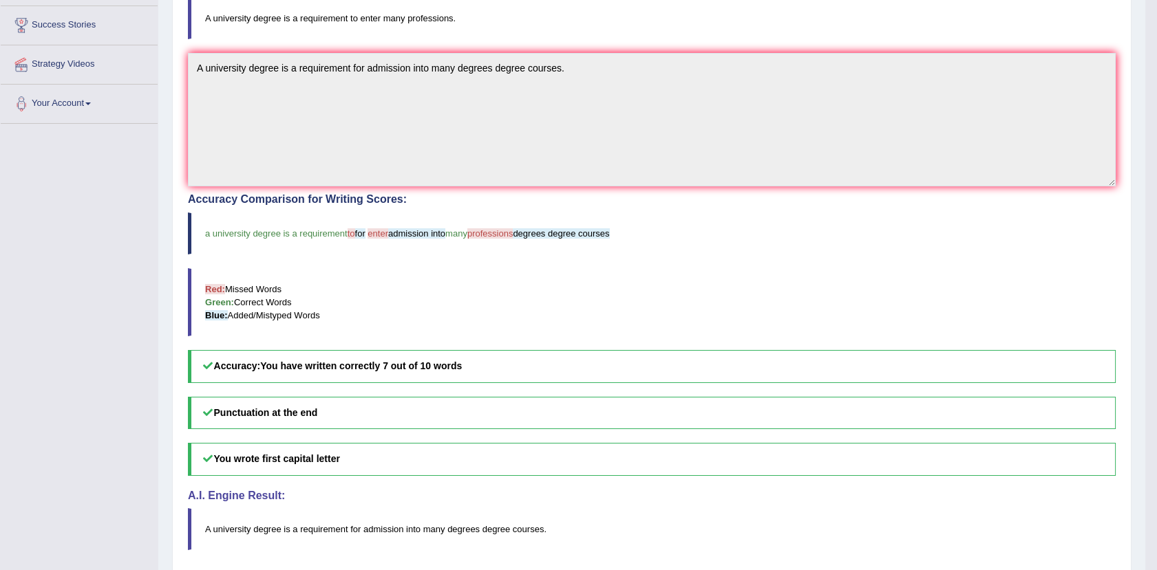
click at [688, 254] on blockquote "a university degree is a requirement to for enter admission into many professio…" at bounding box center [652, 234] width 928 height 42
